Goal: Task Accomplishment & Management: Manage account settings

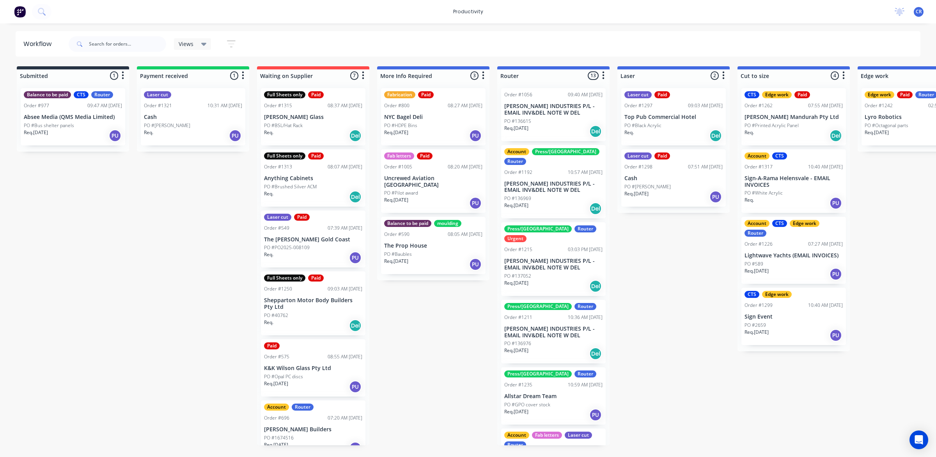
scroll to position [0, 190]
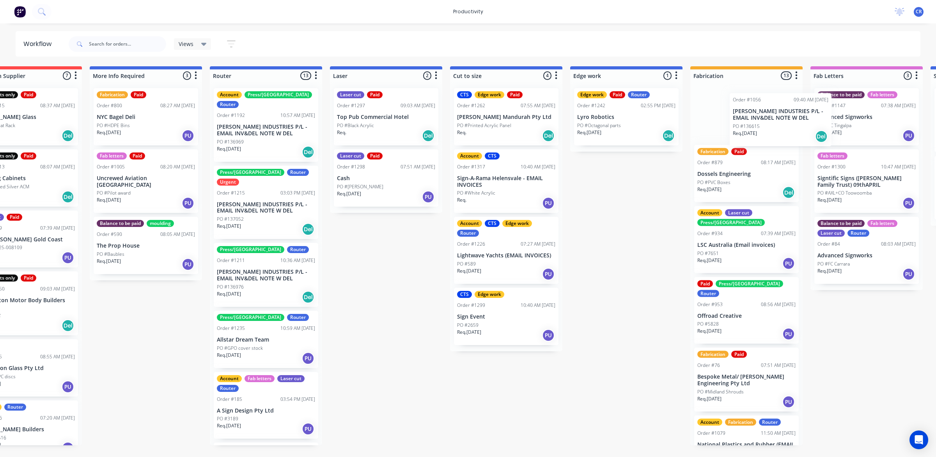
drag, startPoint x: 369, startPoint y: 123, endPoint x: 795, endPoint y: 129, distance: 425.8
click at [795, 129] on div "Submitted 1 Sort By Created date Required date Order number Customer name Most …" at bounding box center [640, 255] width 1866 height 379
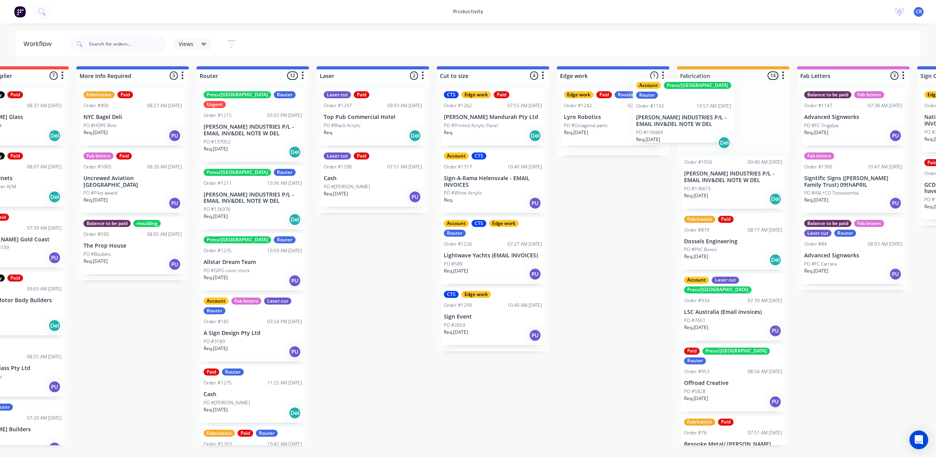
drag, startPoint x: 257, startPoint y: 123, endPoint x: 708, endPoint y: 116, distance: 452.0
click at [708, 116] on div "Submitted 1 Sort By Created date Required date Order number Customer name Most …" at bounding box center [627, 255] width 1866 height 379
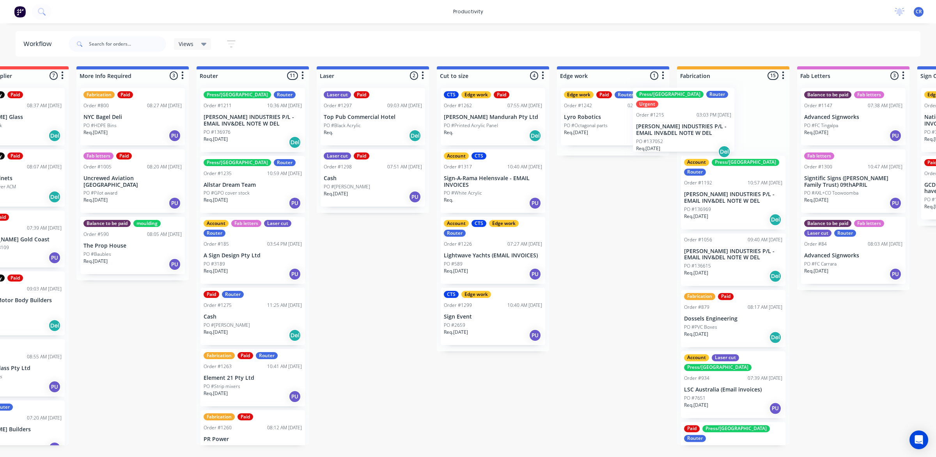
drag, startPoint x: 234, startPoint y: 120, endPoint x: 679, endPoint y: 127, distance: 444.5
click at [679, 127] on div "Submitted 1 Sort By Created date Required date Order number Customer name Most …" at bounding box center [627, 255] width 1866 height 379
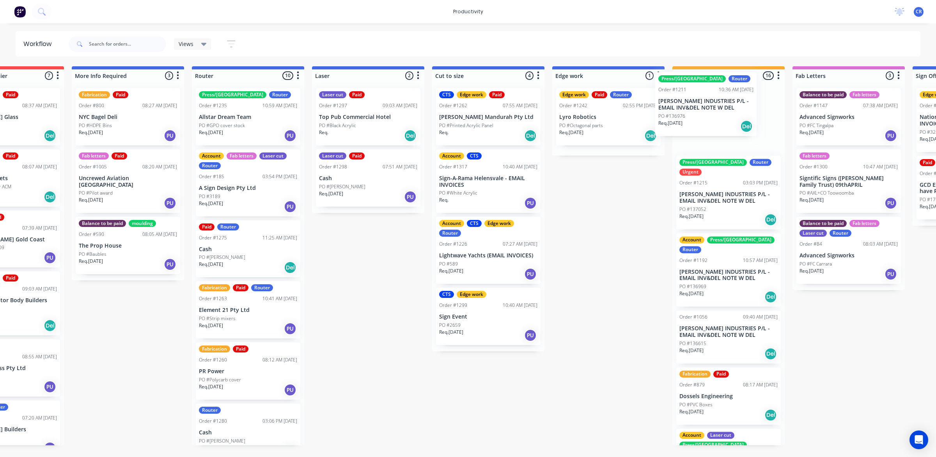
drag, startPoint x: 246, startPoint y: 123, endPoint x: 737, endPoint y: 124, distance: 490.9
click at [737, 124] on div "Submitted 1 Sort By Created date Required date Order number Customer name Most …" at bounding box center [622, 255] width 1866 height 379
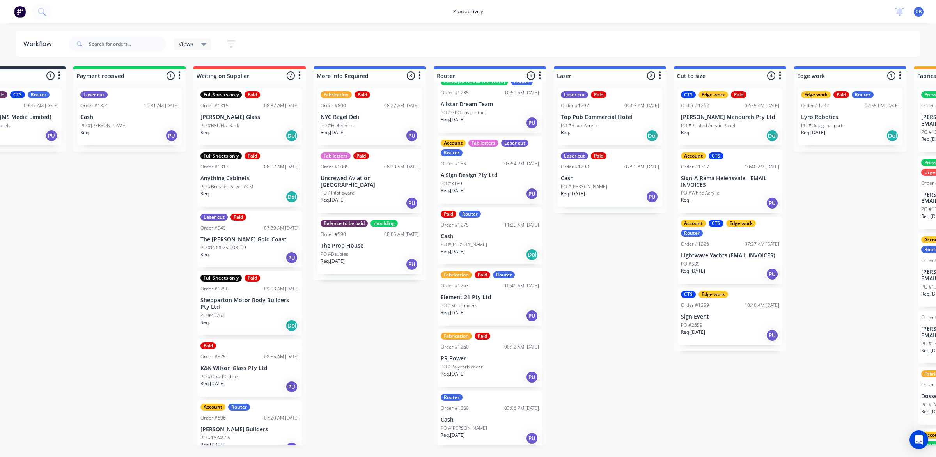
scroll to position [0, 0]
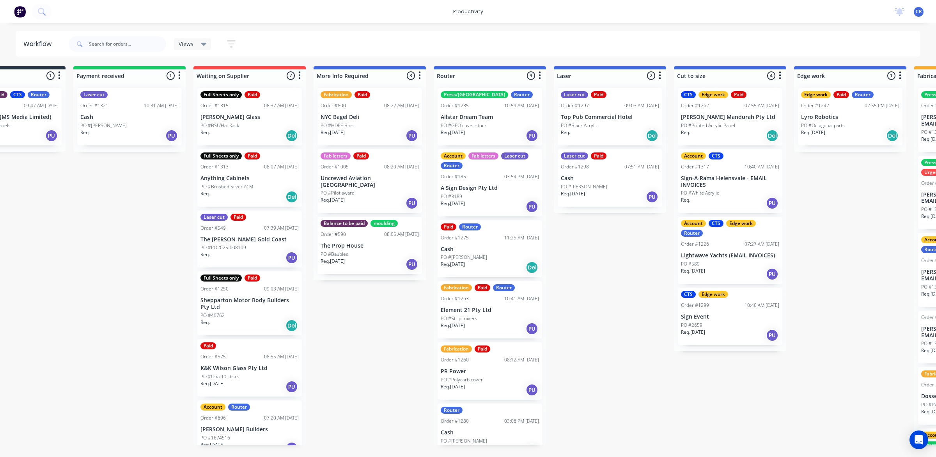
click at [484, 258] on div "PO #[PERSON_NAME]" at bounding box center [490, 257] width 98 height 7
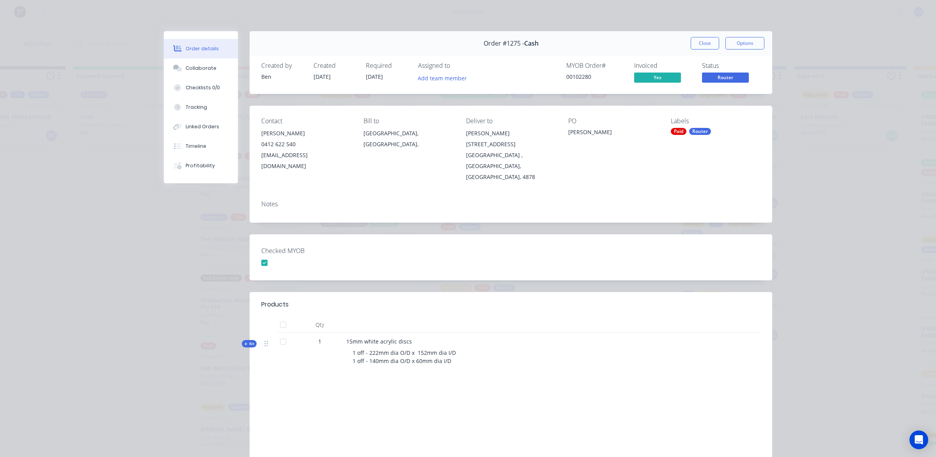
click at [218, 44] on button "Order details" at bounding box center [201, 48] width 74 height 19
click at [696, 47] on button "Close" at bounding box center [705, 43] width 28 height 12
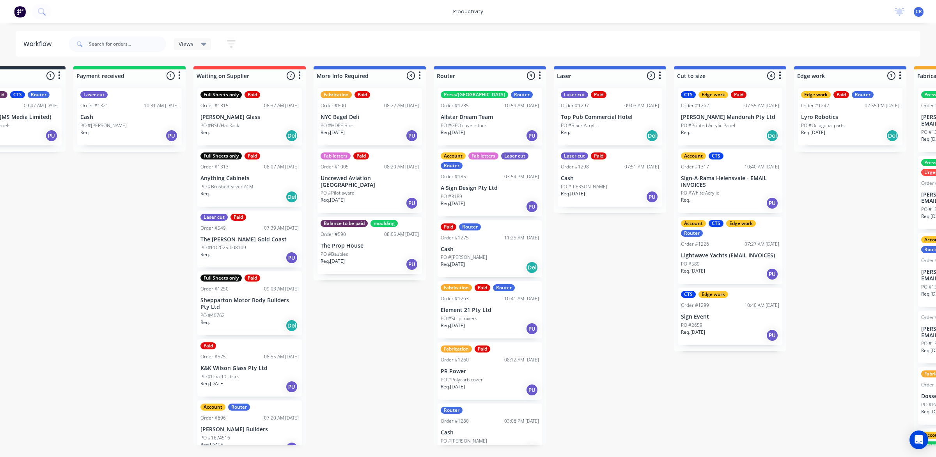
click at [489, 318] on div "PO #Strip mixers" at bounding box center [490, 318] width 98 height 7
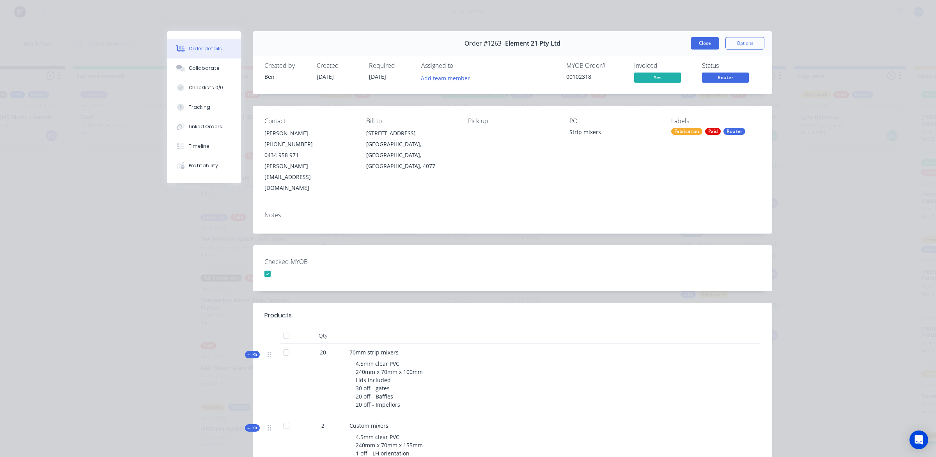
click at [704, 39] on button "Close" at bounding box center [705, 43] width 28 height 12
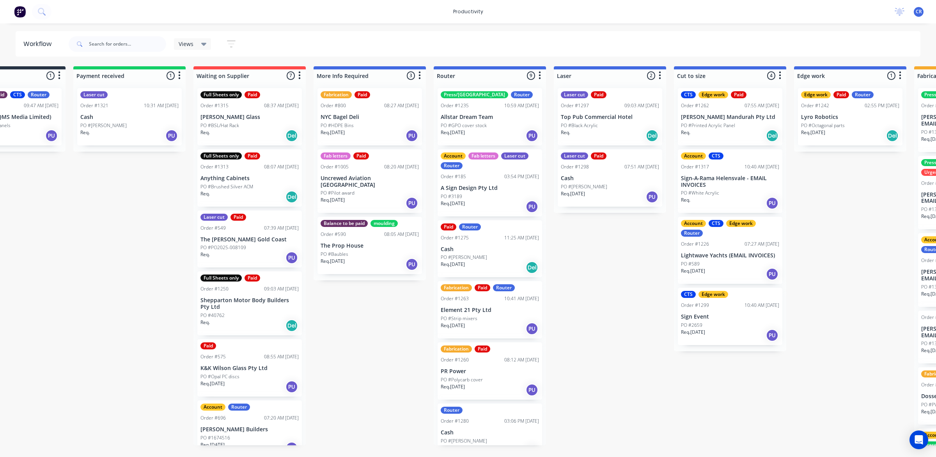
click at [472, 369] on p "PR Power" at bounding box center [490, 371] width 98 height 7
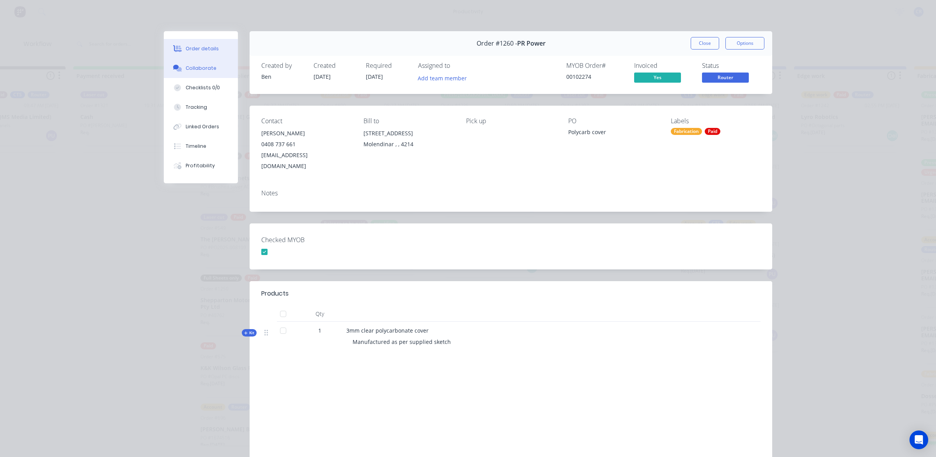
click at [218, 63] on button "Collaborate" at bounding box center [201, 67] width 74 height 19
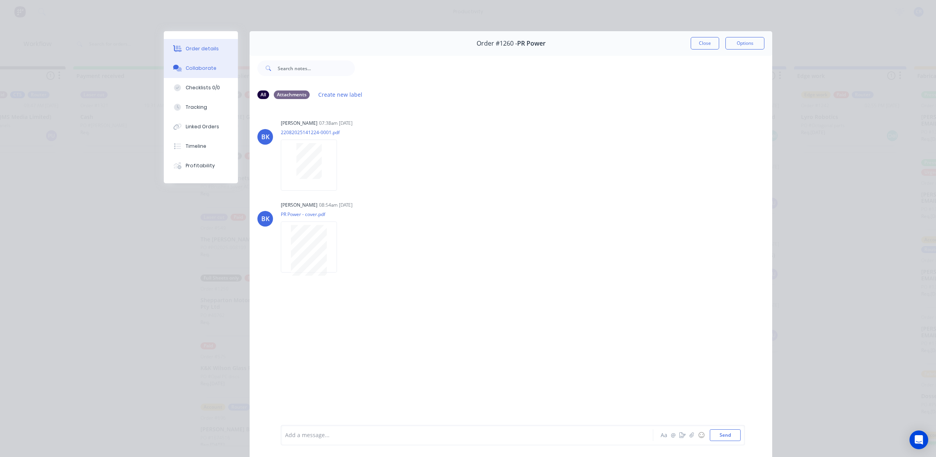
click at [186, 47] on div "Order details" at bounding box center [202, 48] width 33 height 7
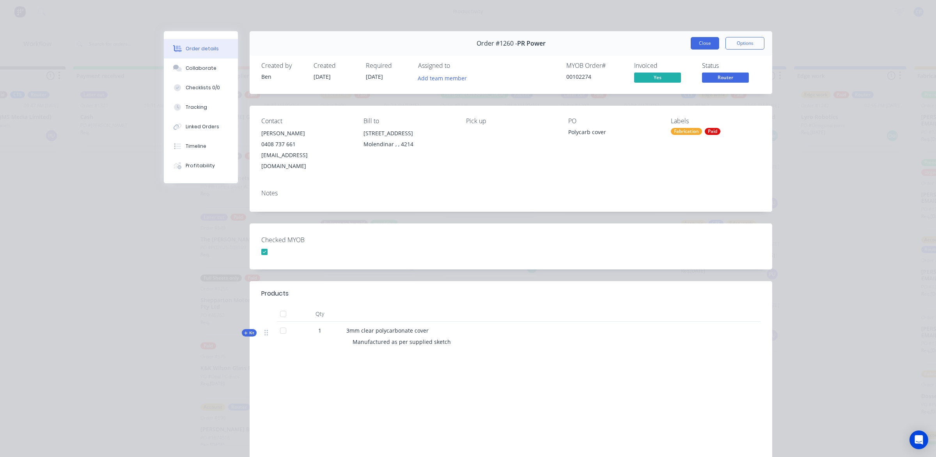
click at [699, 42] on button "Close" at bounding box center [705, 43] width 28 height 12
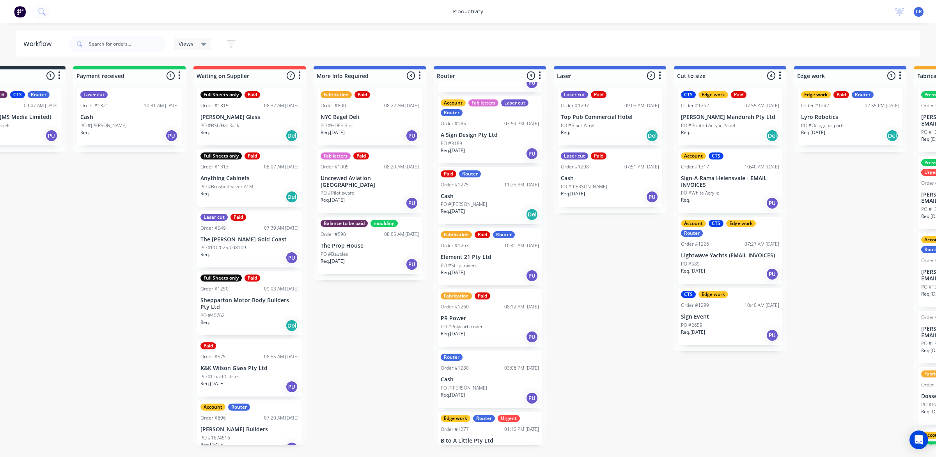
scroll to position [193, 0]
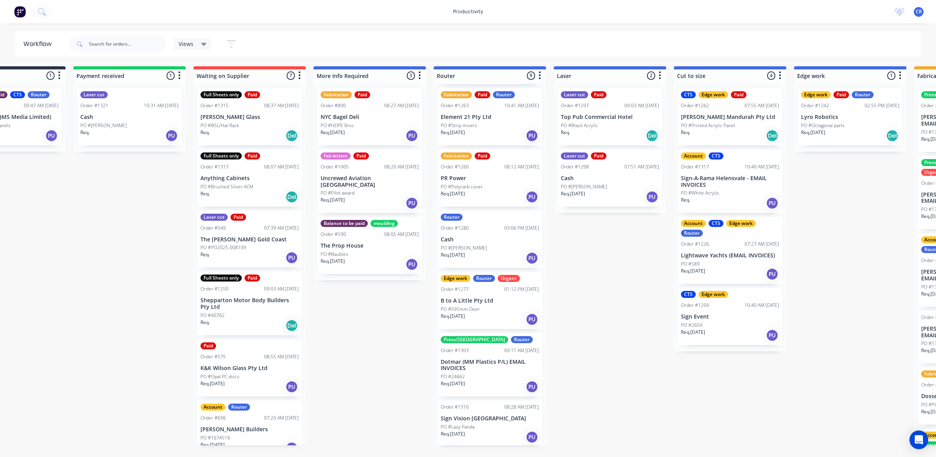
click at [476, 234] on div "Router Order #1280 03:06 PM [DATE] Cash PO #[PERSON_NAME] Req. [DATE] PU" at bounding box center [489, 239] width 104 height 57
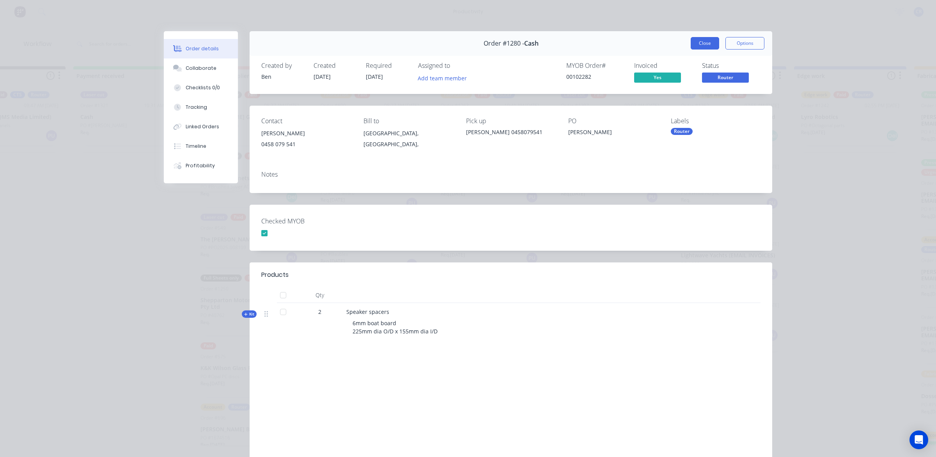
click at [698, 42] on button "Close" at bounding box center [705, 43] width 28 height 12
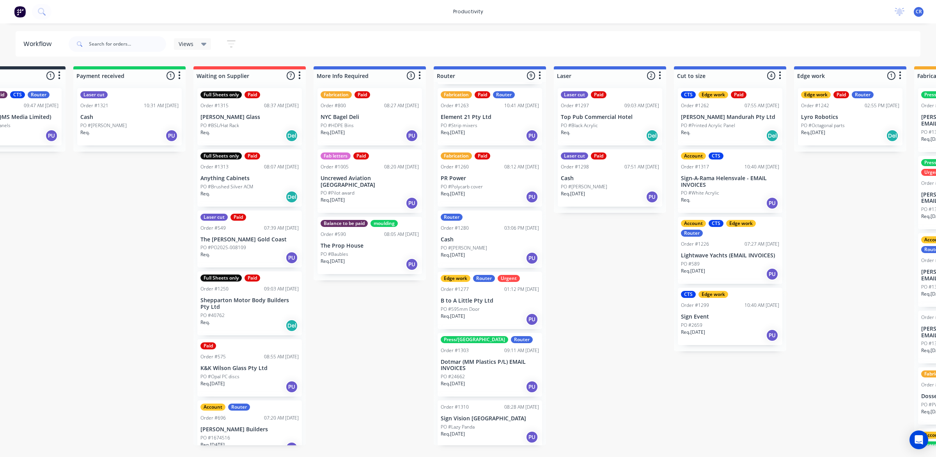
click at [492, 316] on div "Req. [DATE] PU" at bounding box center [490, 319] width 98 height 13
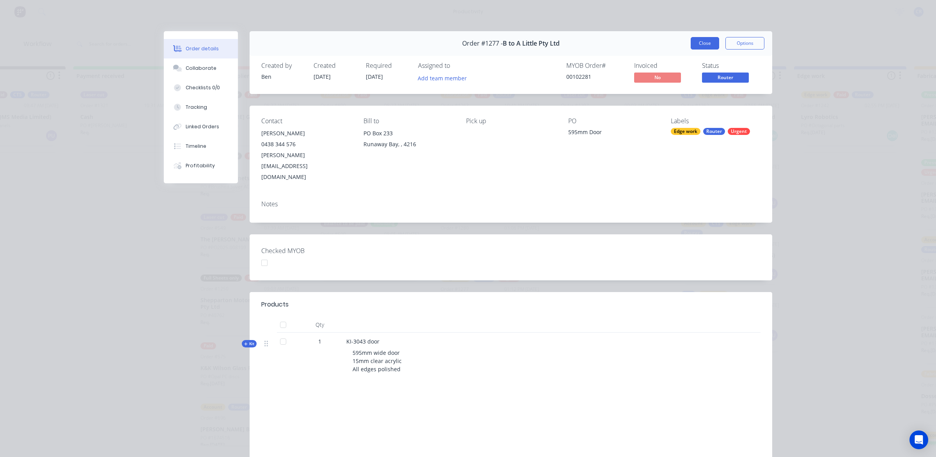
click at [691, 41] on button "Close" at bounding box center [705, 43] width 28 height 12
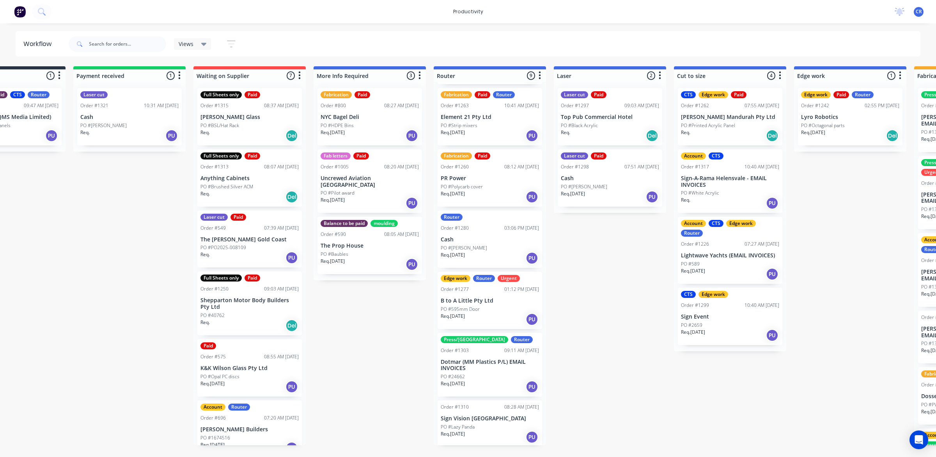
click at [486, 374] on div "PO #24662" at bounding box center [490, 376] width 98 height 7
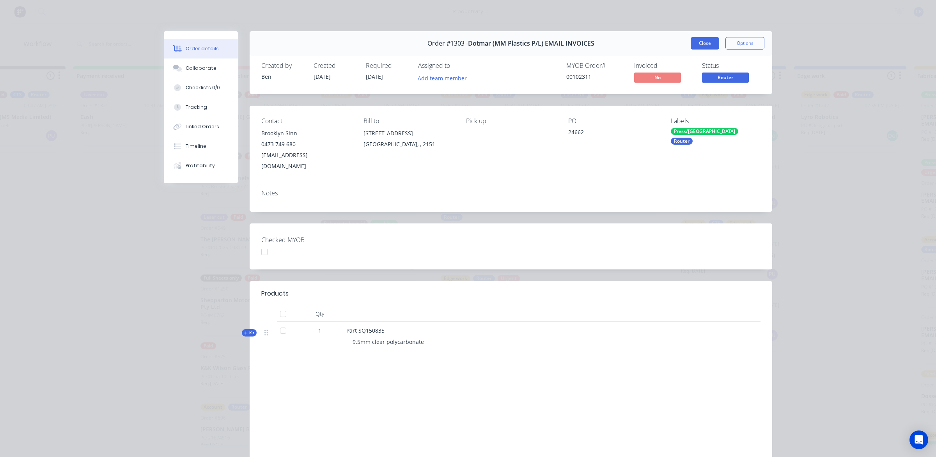
click at [691, 42] on button "Close" at bounding box center [705, 43] width 28 height 12
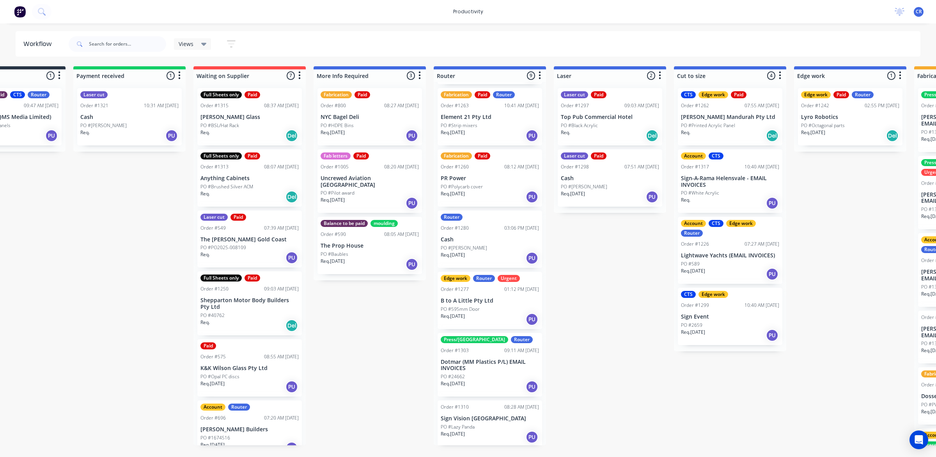
click at [480, 434] on div "Req. [DATE] PU" at bounding box center [490, 436] width 98 height 13
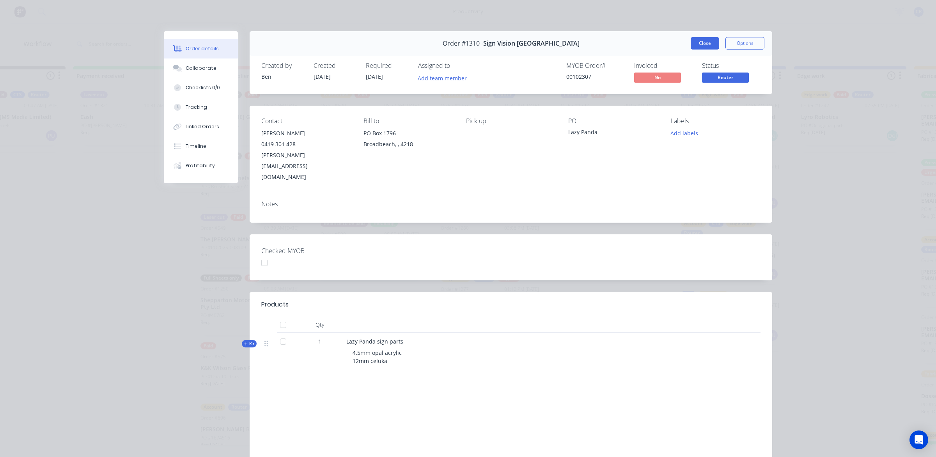
click at [707, 39] on button "Close" at bounding box center [705, 43] width 28 height 12
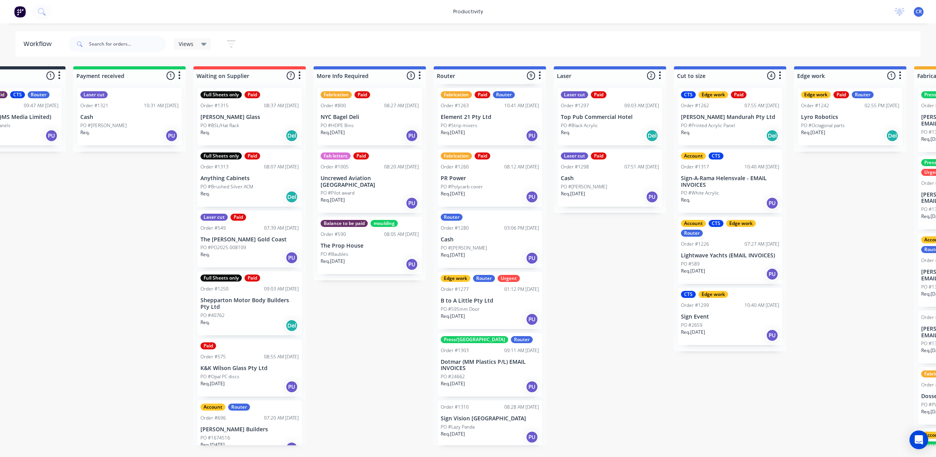
click at [604, 115] on p "Top Pub Commercial Hotel" at bounding box center [610, 117] width 98 height 7
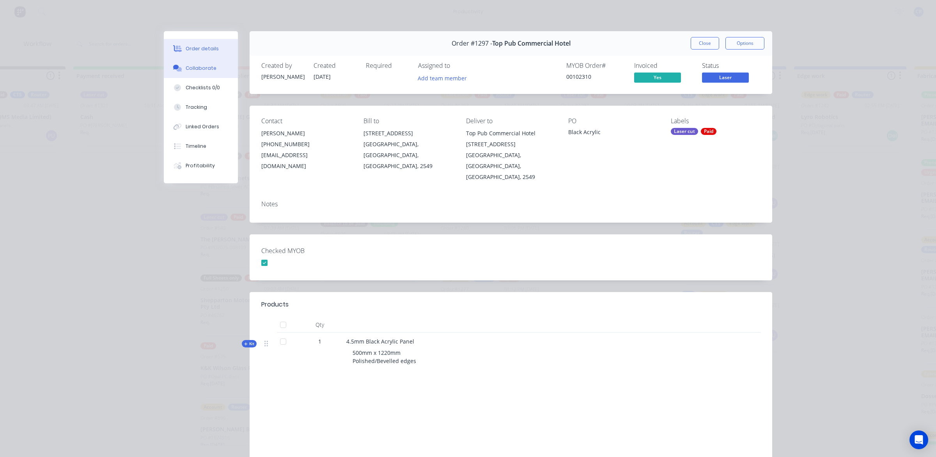
click at [193, 62] on button "Collaborate" at bounding box center [201, 67] width 74 height 19
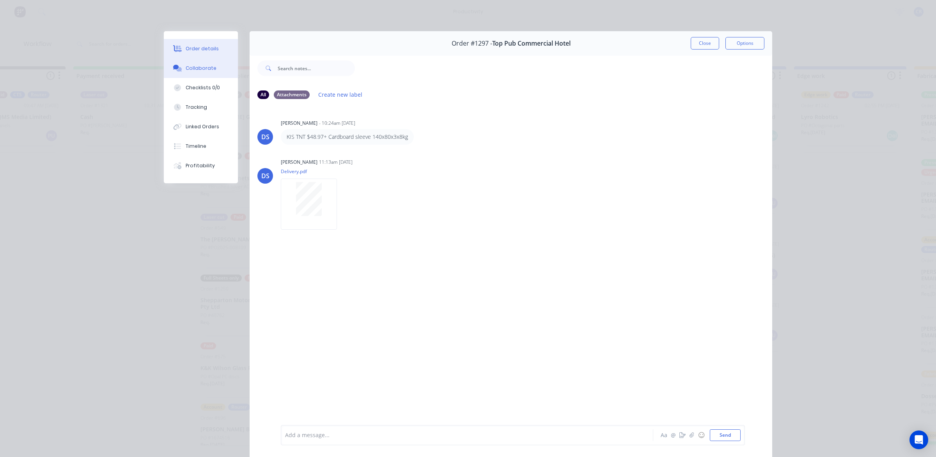
click at [204, 51] on div "Order details" at bounding box center [202, 48] width 33 height 7
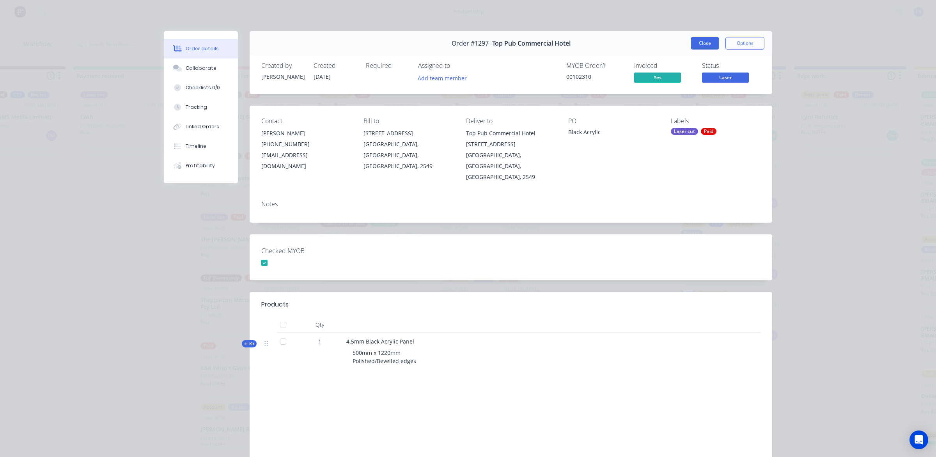
click at [696, 42] on button "Close" at bounding box center [705, 43] width 28 height 12
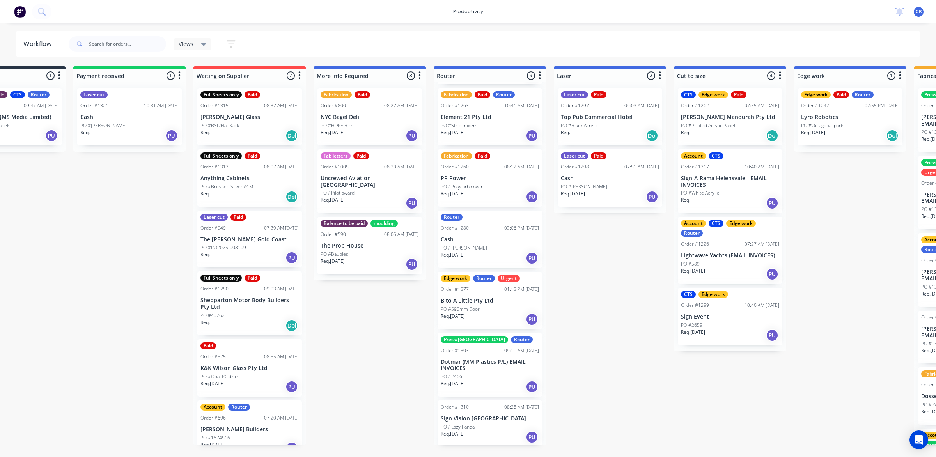
click at [587, 183] on p "PO #[PERSON_NAME]" at bounding box center [584, 186] width 46 height 7
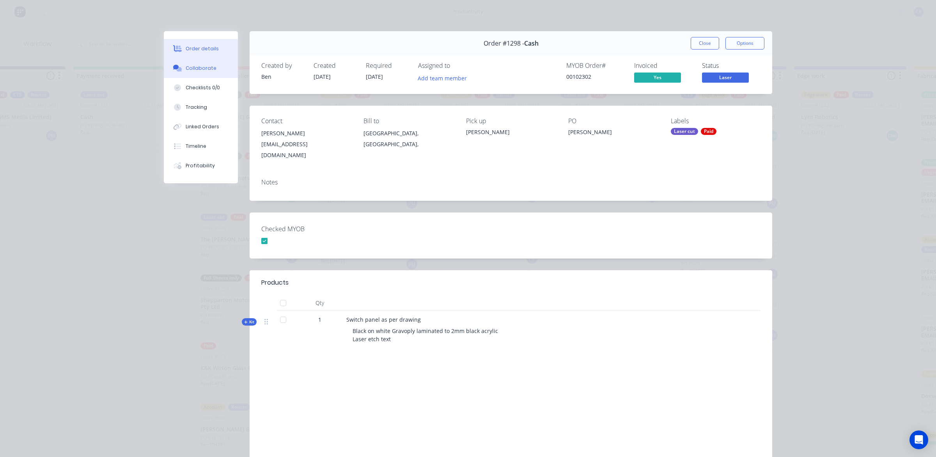
click at [202, 64] on button "Collaborate" at bounding box center [201, 67] width 74 height 19
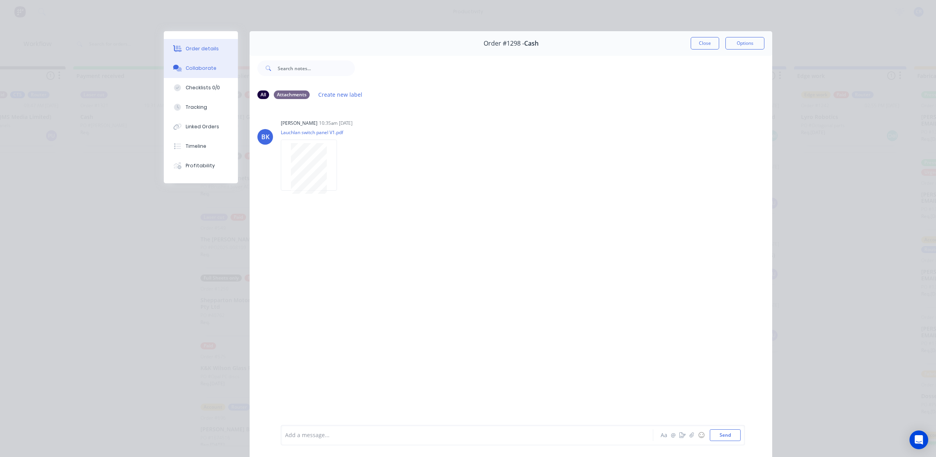
click at [209, 50] on div "Order details" at bounding box center [202, 48] width 33 height 7
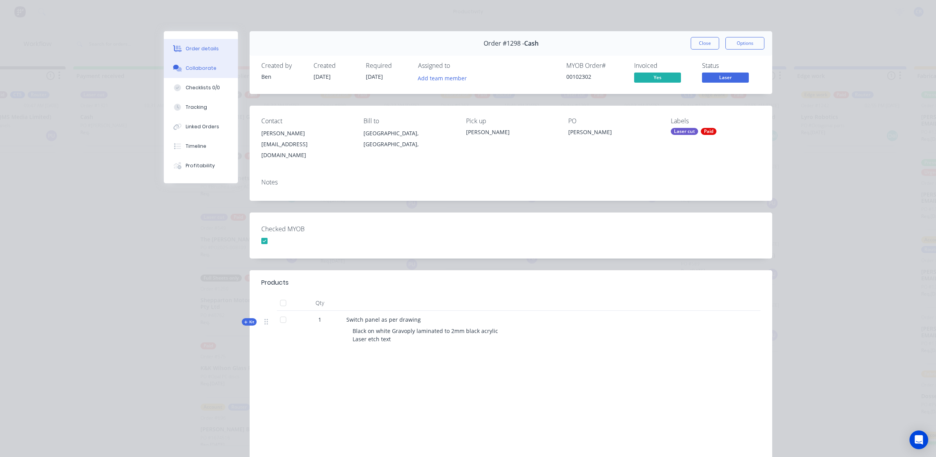
click at [192, 67] on div "Collaborate" at bounding box center [201, 68] width 31 height 7
